Goal: Task Accomplishment & Management: Use online tool/utility

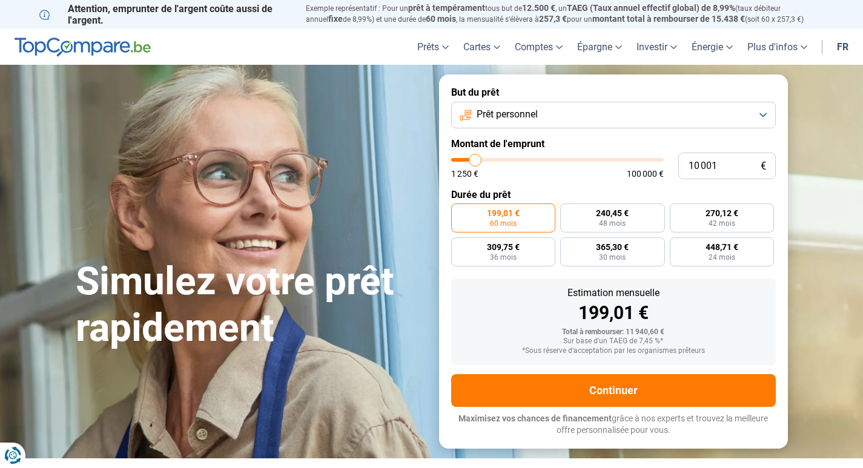
click at [766, 116] on button "Prêt personnel" at bounding box center [613, 115] width 325 height 27
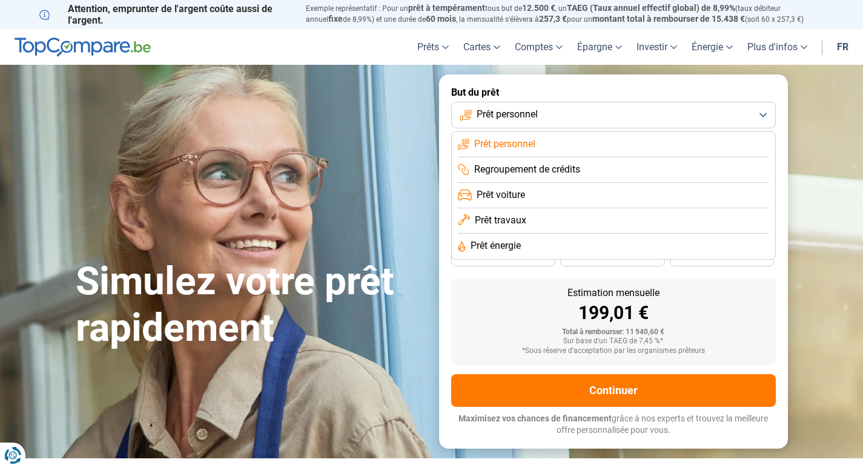
click at [494, 196] on span "Prêt voiture" at bounding box center [501, 194] width 48 height 13
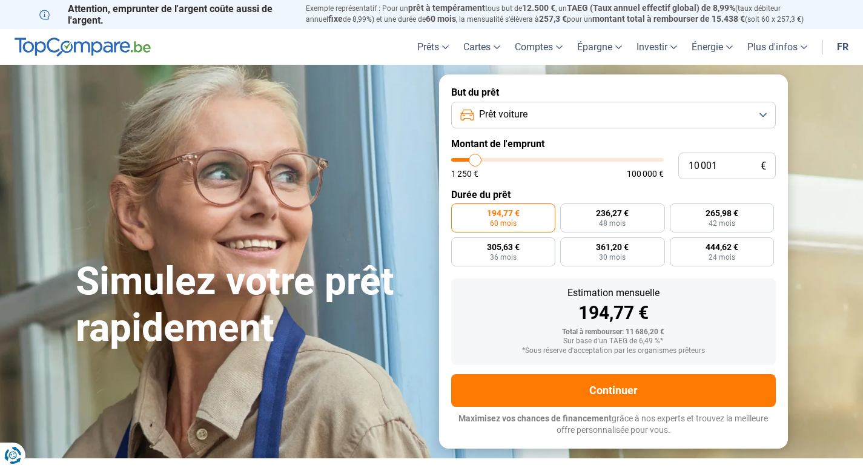
type input "10 250"
type input "10250"
type input "10 500"
type input "10500"
type input "11 250"
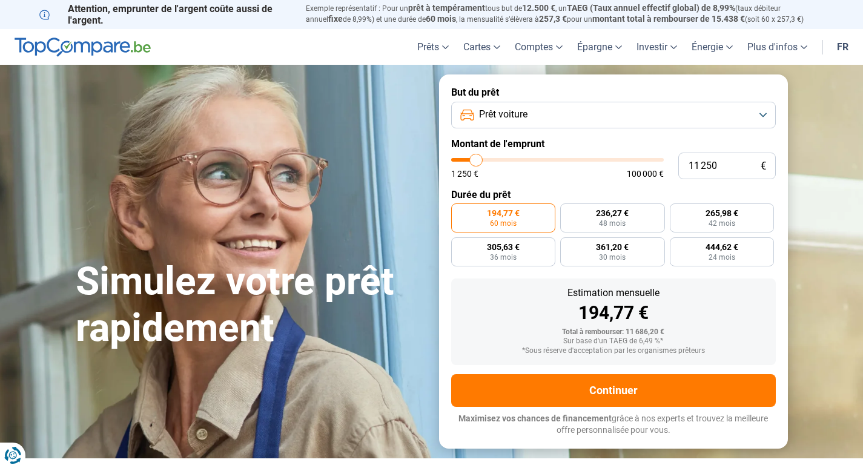
type input "11250"
type input "14 500"
type input "14500"
type input "16 000"
type input "16000"
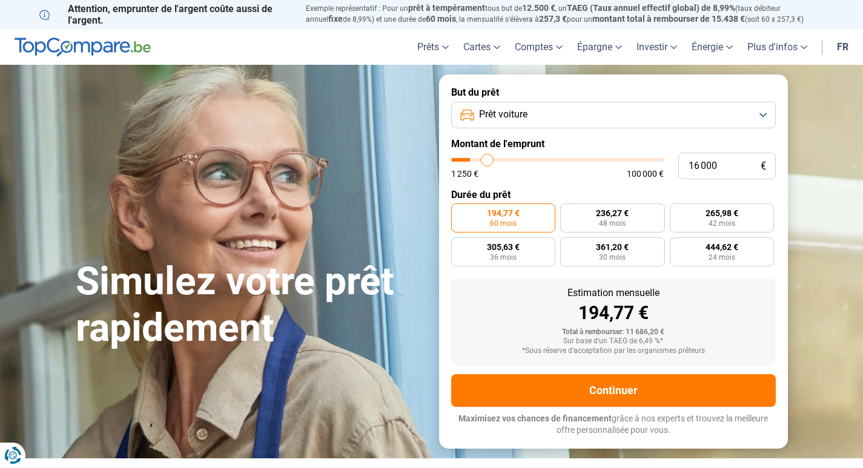
type input "18 000"
type input "18000"
type input "19 750"
type input "19750"
type input "20 750"
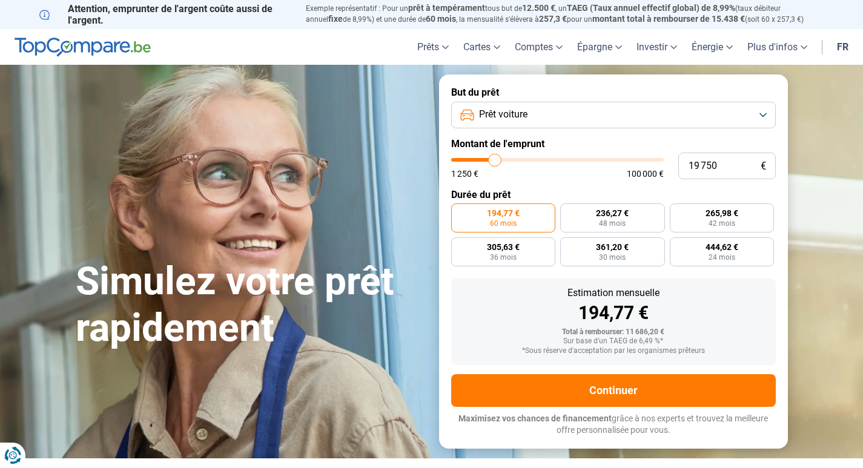
type input "20750"
type input "21 500"
type input "21500"
type input "21 750"
type input "21750"
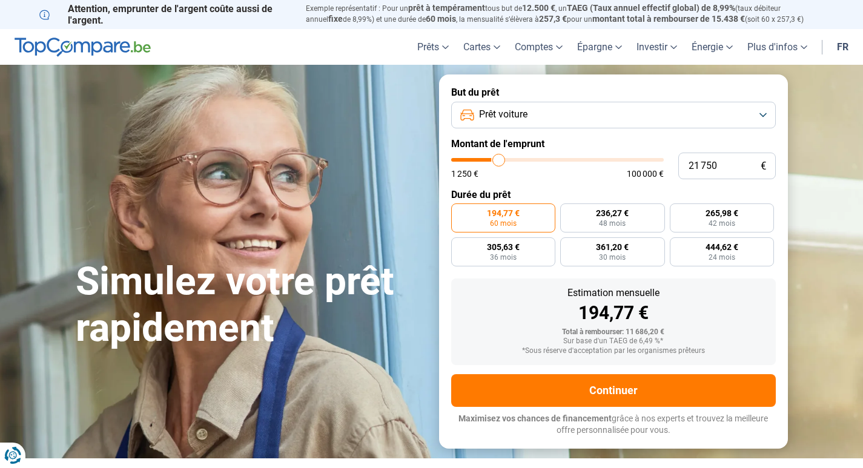
type input "22 000"
type input "22000"
type input "22 250"
type input "22250"
type input "22 750"
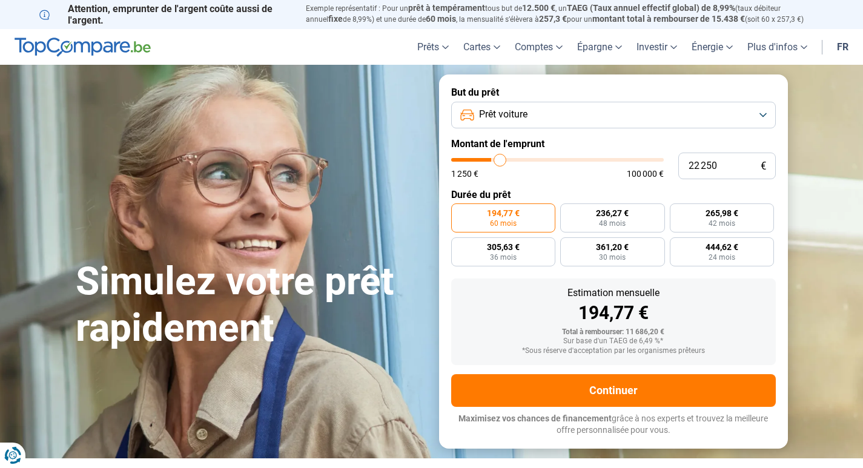
type input "22750"
type input "23 500"
type input "23500"
type input "24 250"
type input "24250"
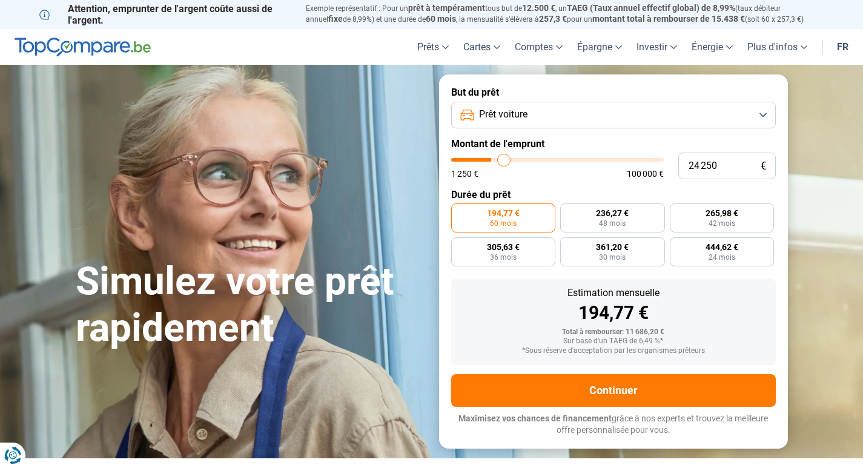
type input "24 500"
type input "24500"
type input "24 750"
type input "24750"
type input "23 000"
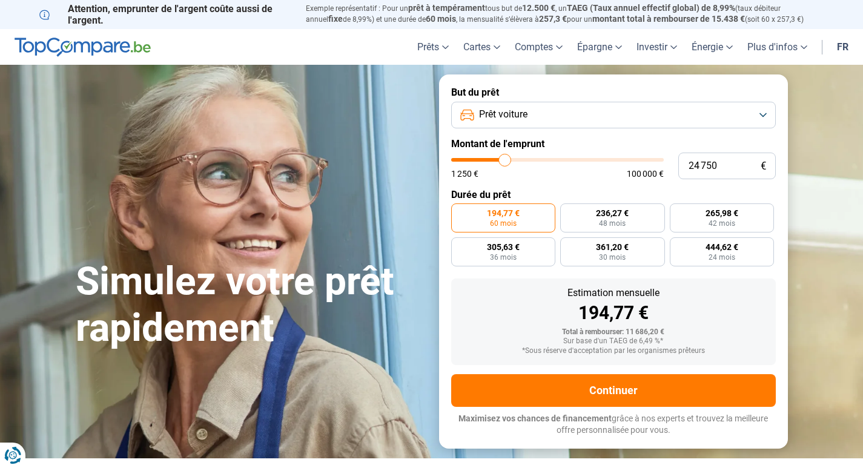
type input "23000"
type input "21 500"
type input "21500"
type input "20 250"
type input "20250"
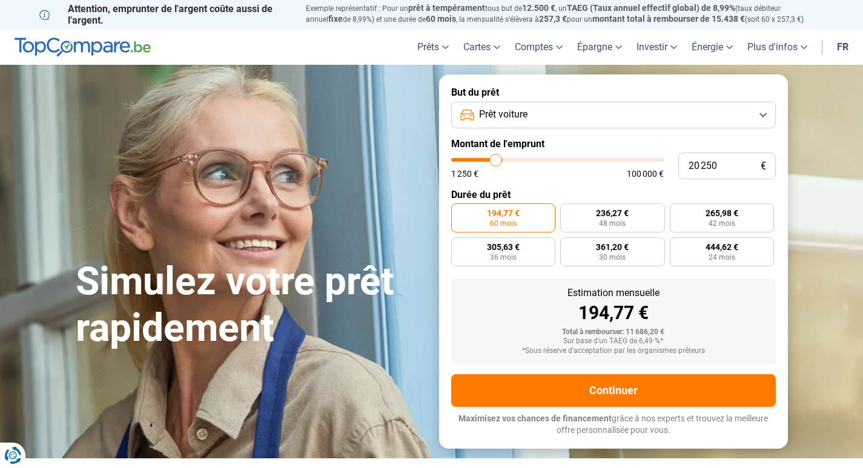
type input "19 250"
type input "19250"
type input "18 500"
type input "18500"
type input "17 750"
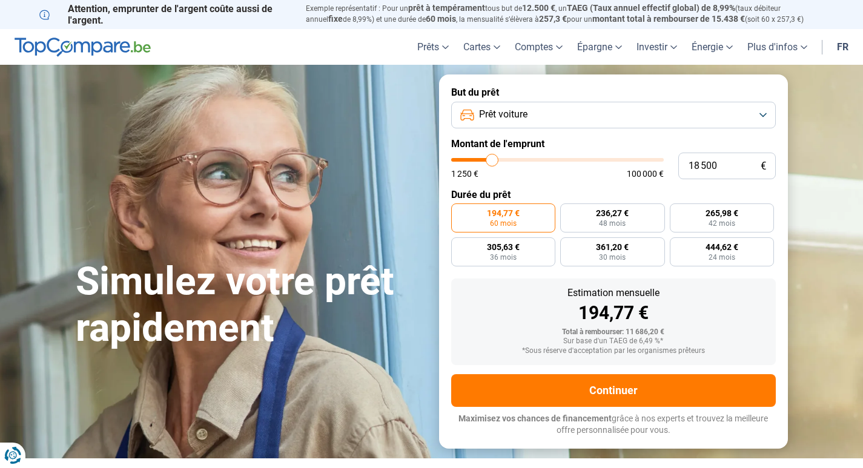
type input "17750"
type input "15 000"
type input "15000"
type input "12 750"
type input "12750"
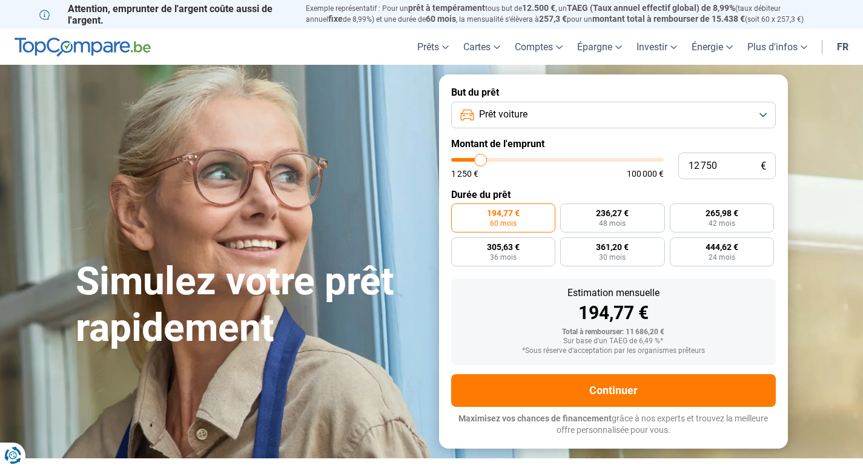
type input "11 250"
type input "11250"
type input "11 000"
type input "11000"
type input "10 500"
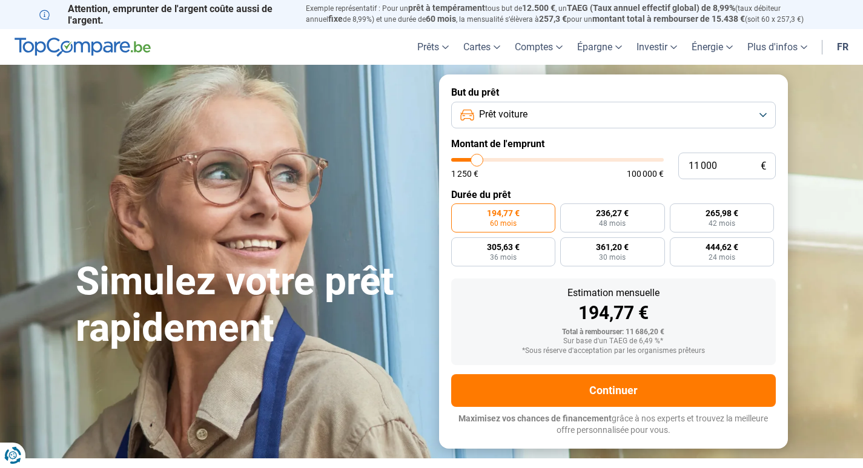
type input "10500"
type input "10 250"
type input "10250"
type input "9 750"
type input "9750"
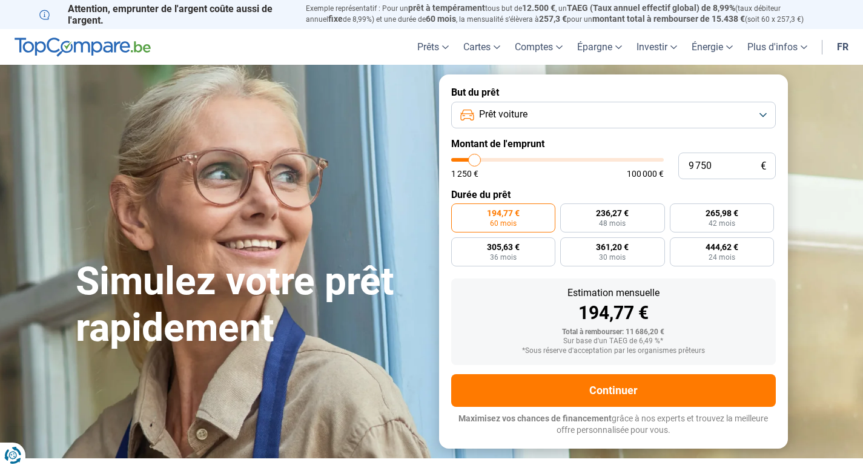
type input "9 500"
type input "9500"
type input "9 000"
type input "9000"
type input "8 750"
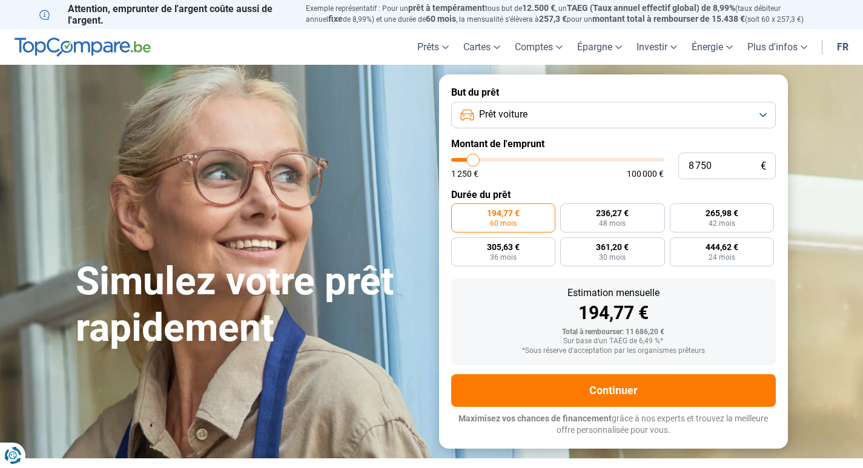
type input "8750"
type input "8 500"
type input "8500"
type input "8 250"
type input "8250"
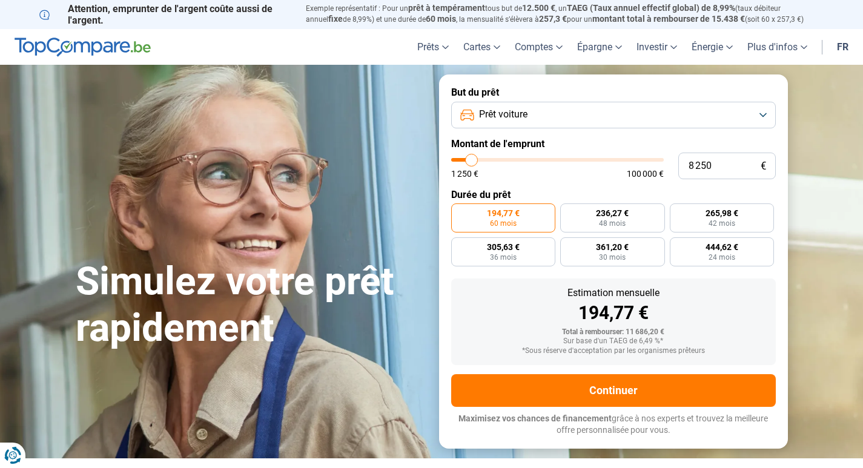
type input "8 000"
type input "8000"
type input "7 500"
type input "7500"
type input "7 250"
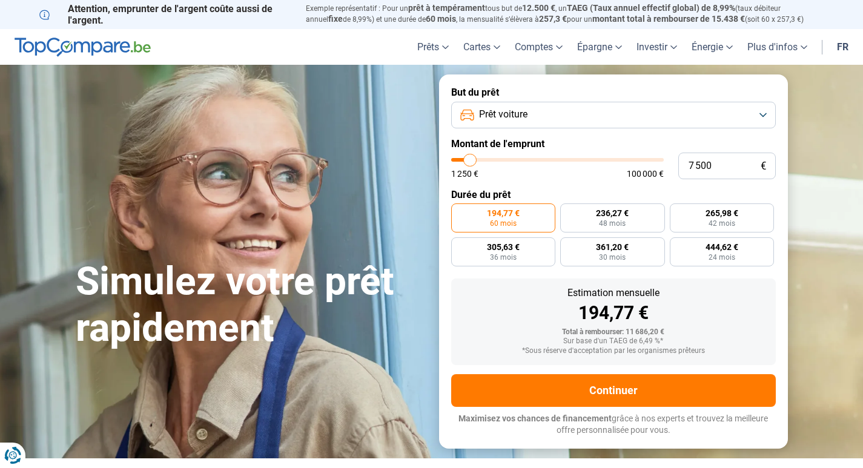
type input "7250"
type input "7 000"
type input "7000"
type input "6 750"
type input "6750"
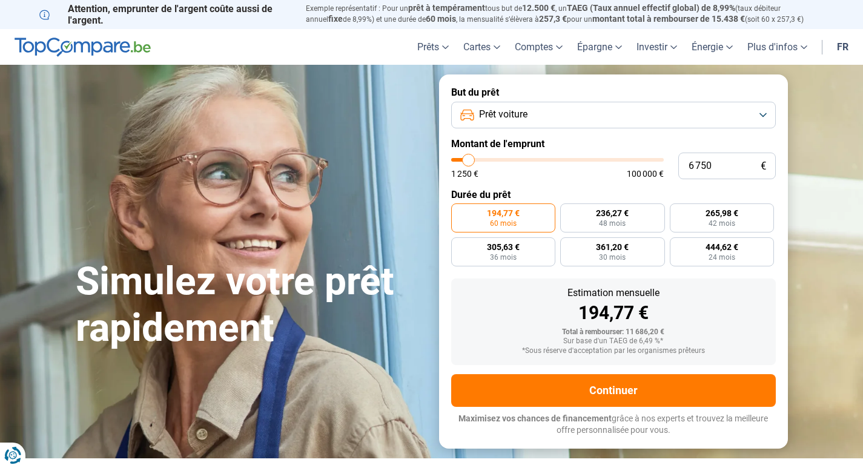
type input "6 500"
type input "6500"
type input "5 750"
type input "5750"
type input "4 000"
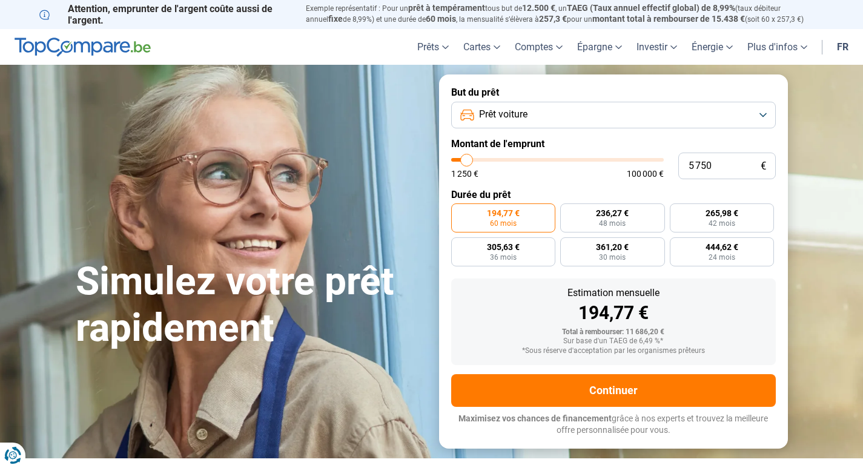
type input "4000"
type input "3 750"
type input "3750"
type input "3 000"
type input "3000"
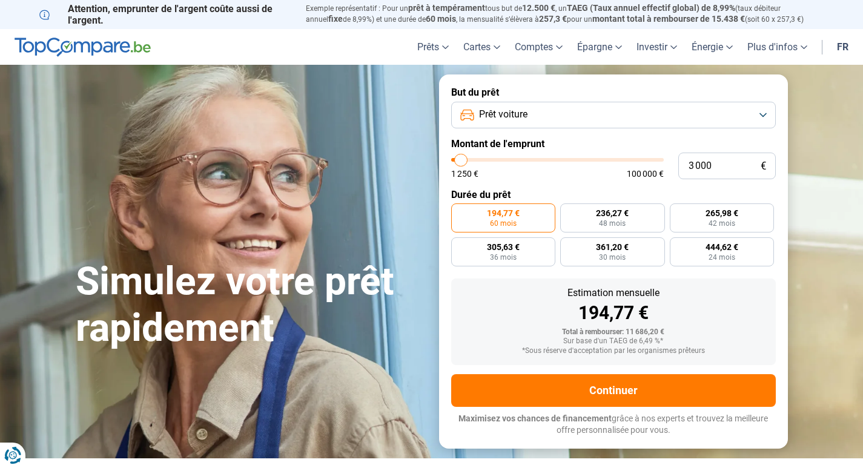
type input "1 250"
type input "1250"
type input "1 500"
type input "1500"
type input "2 500"
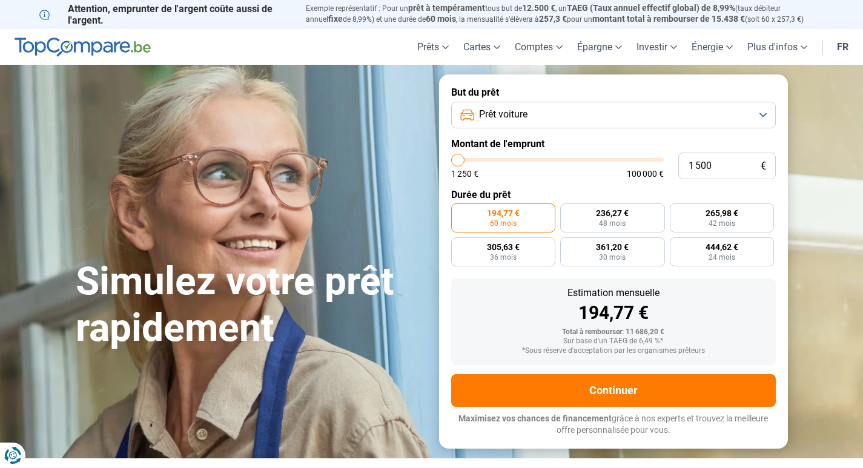
type input "2500"
type input "3 500"
type input "3500"
type input "3 750"
type input "3750"
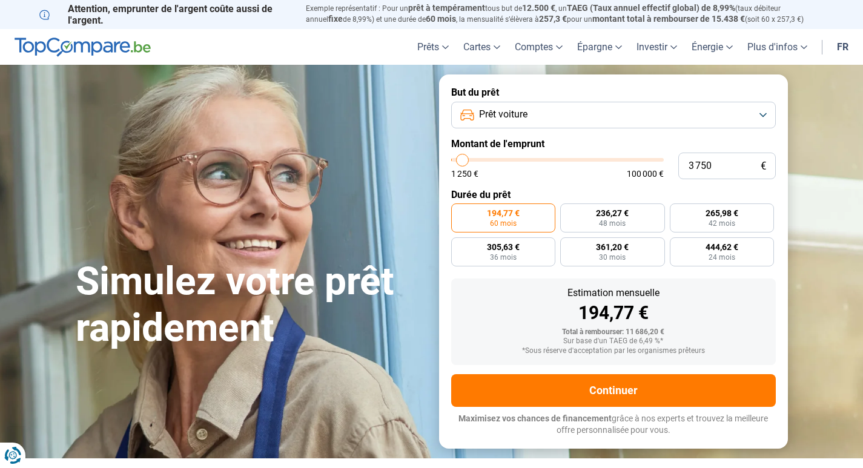
type input "4 250"
type input "4250"
type input "4 500"
type input "4500"
type input "5 250"
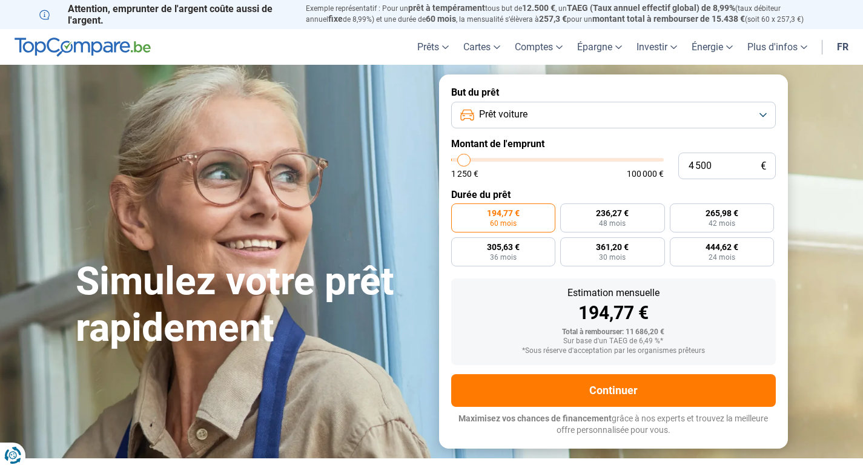
type input "5250"
type input "5 000"
type input "5000"
type input "4 500"
type input "4500"
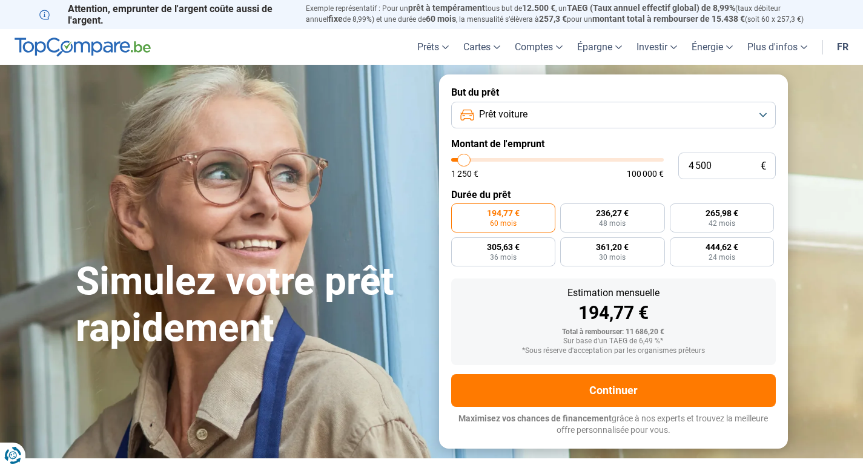
type input "3 750"
type input "3750"
type input "3 500"
type input "3500"
type input "2 750"
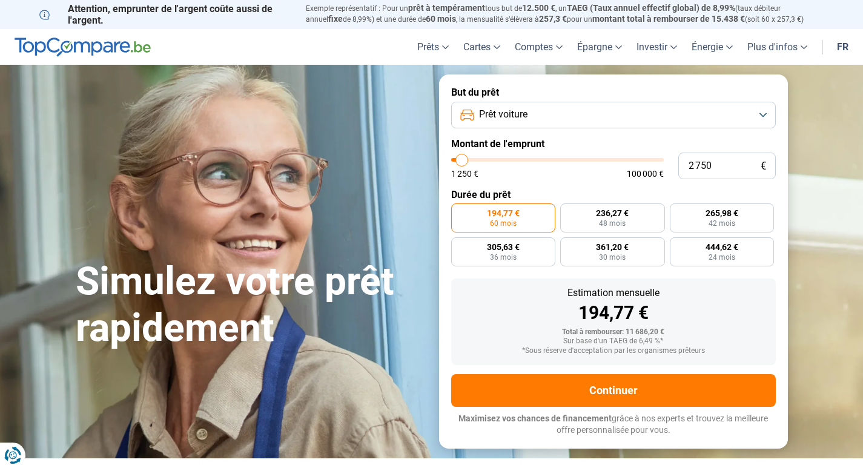
type input "2750"
type input "3 000"
type input "3000"
type input "3 500"
type input "3500"
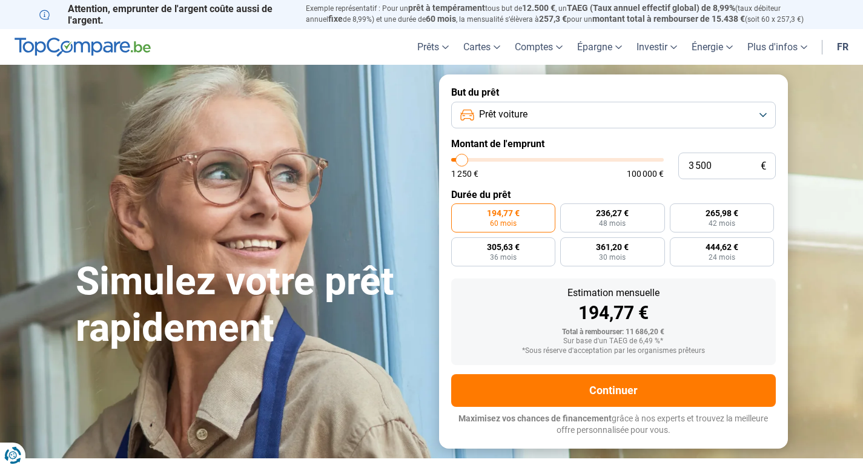
type input "4 000"
type input "4000"
type input "4 250"
type input "4250"
type input "4 500"
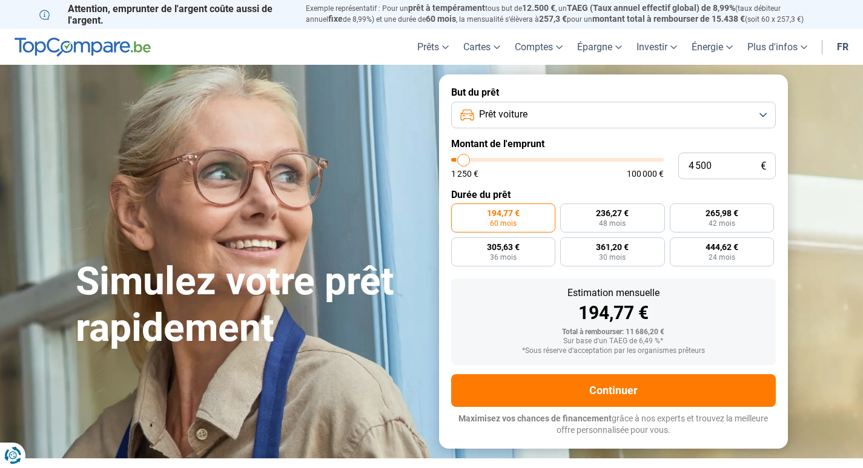
type input "4500"
type input "5 000"
type input "5000"
type input "5 250"
drag, startPoint x: 475, startPoint y: 157, endPoint x: 466, endPoint y: 160, distance: 10.3
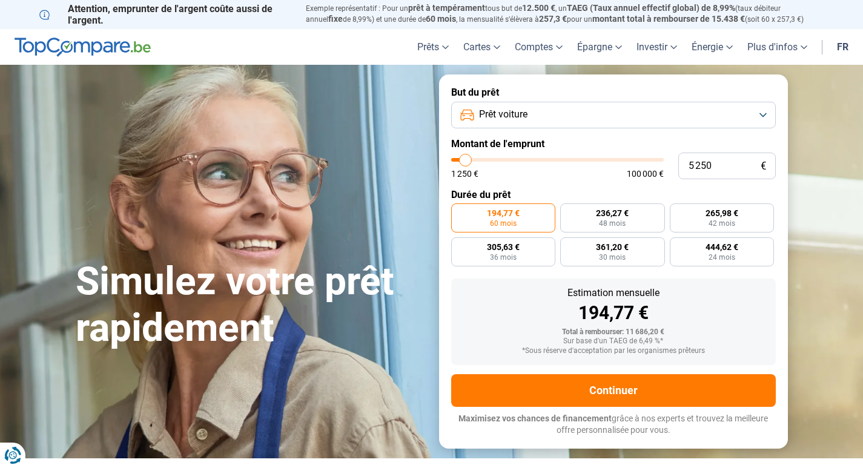
type input "5250"
click at [466, 160] on input "range" at bounding box center [557, 160] width 213 height 4
radio input "true"
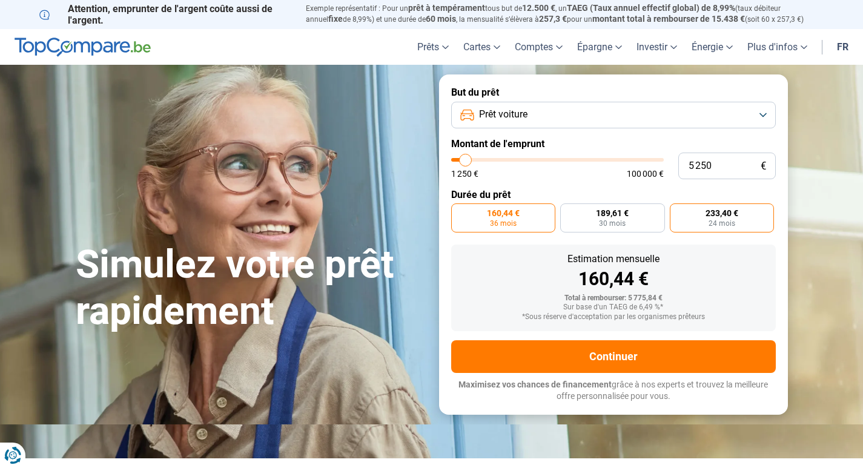
click at [718, 220] on span "24 mois" at bounding box center [722, 223] width 27 height 7
click at [678, 211] on input "233,40 € 24 mois" at bounding box center [674, 207] width 8 height 8
radio input "true"
